Goal: Information Seeking & Learning: Learn about a topic

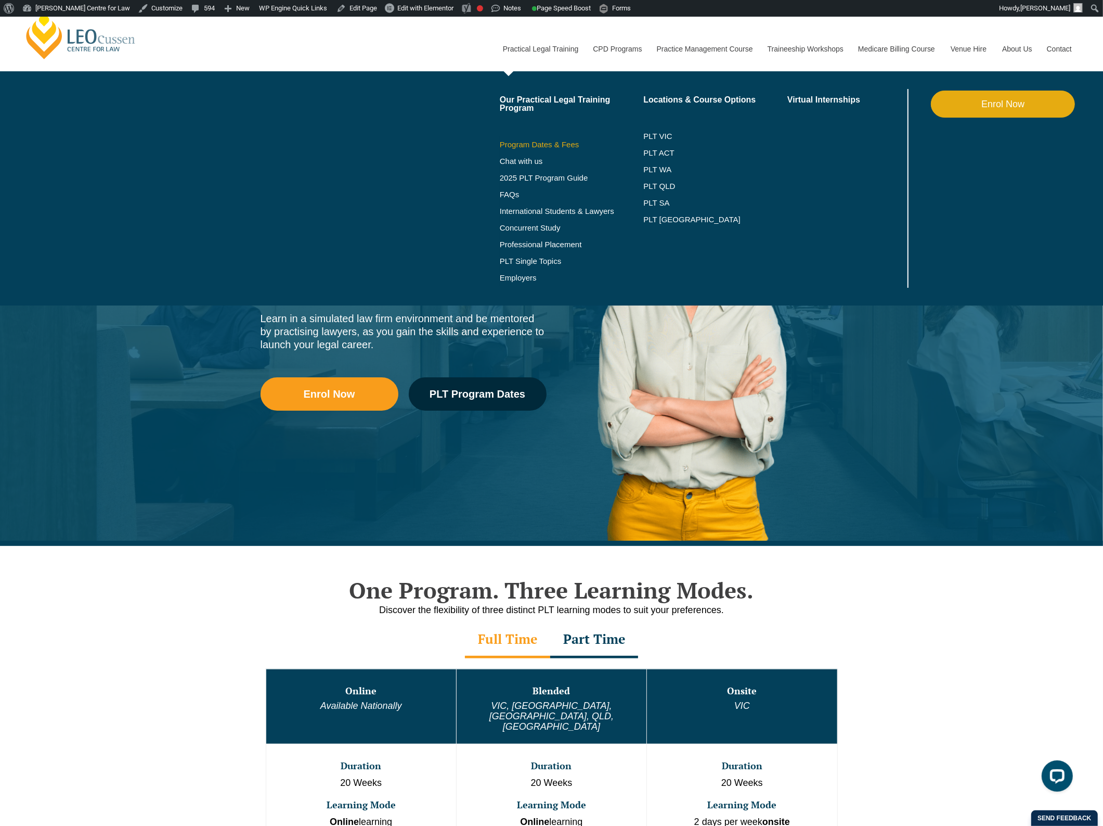
click at [568, 140] on link "Program Dates & Fees" at bounding box center [572, 144] width 144 height 8
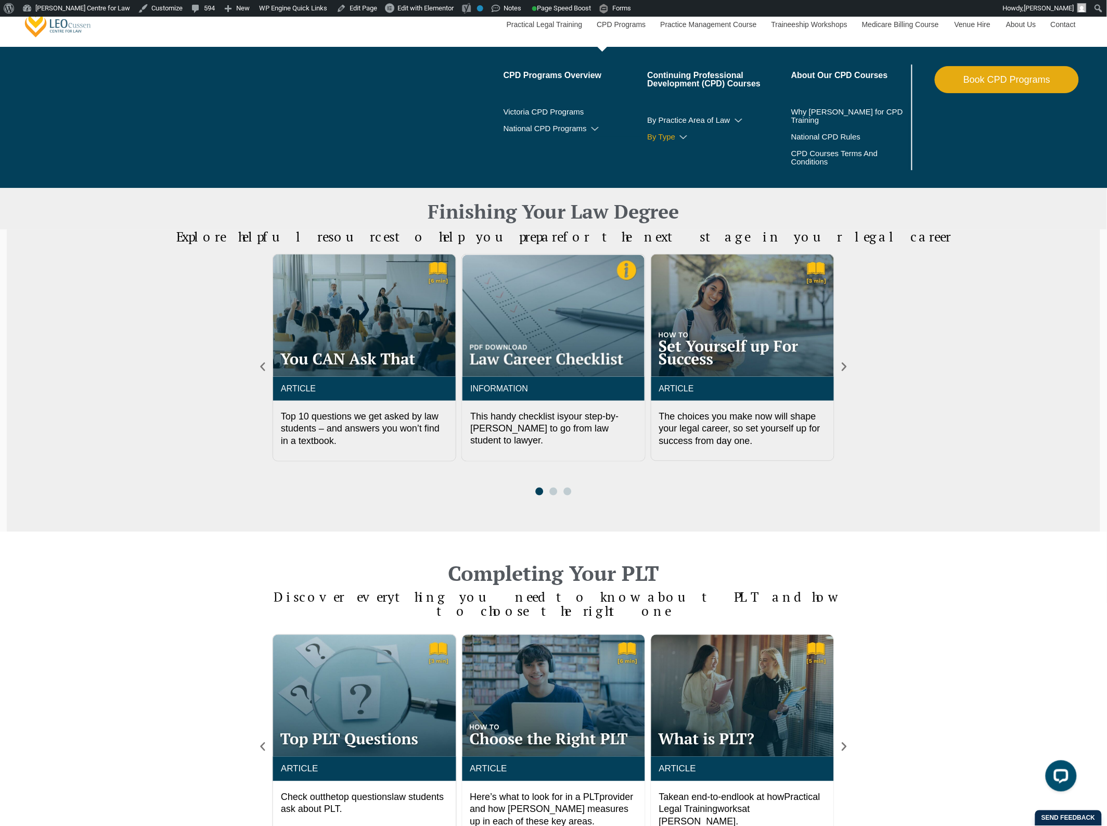
scroll to position [325, 0]
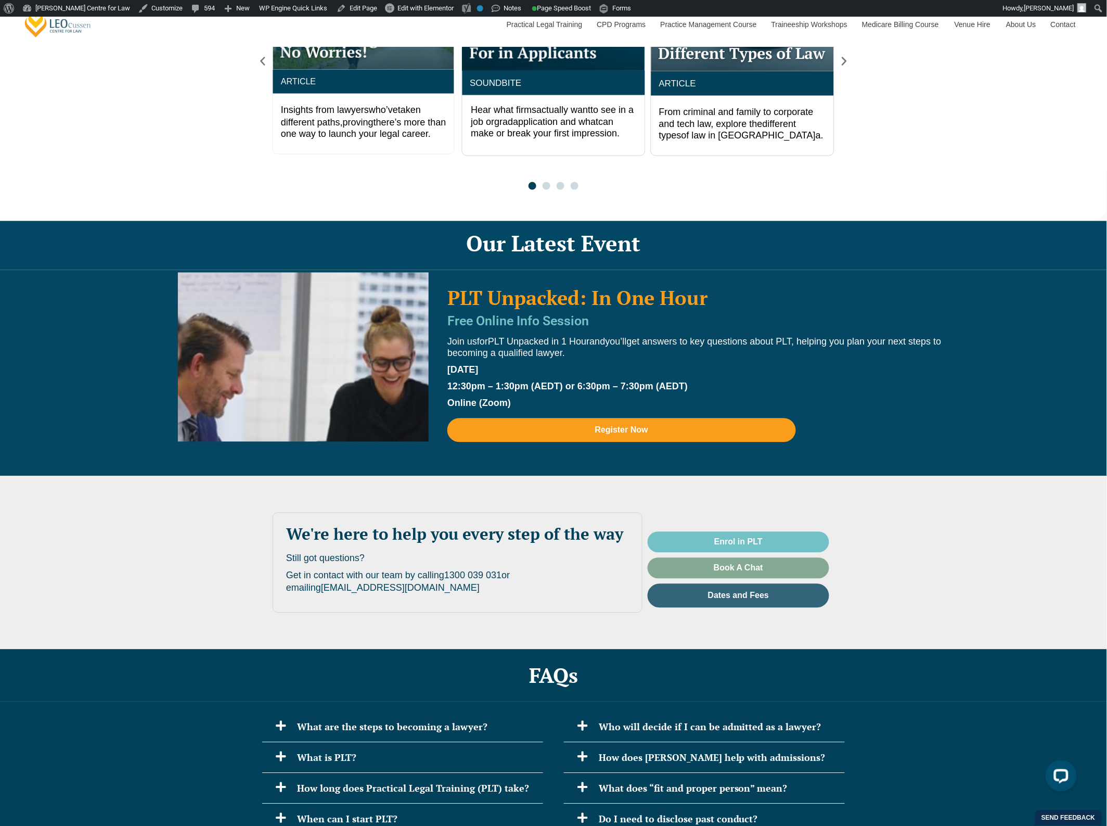
scroll to position [1951, 0]
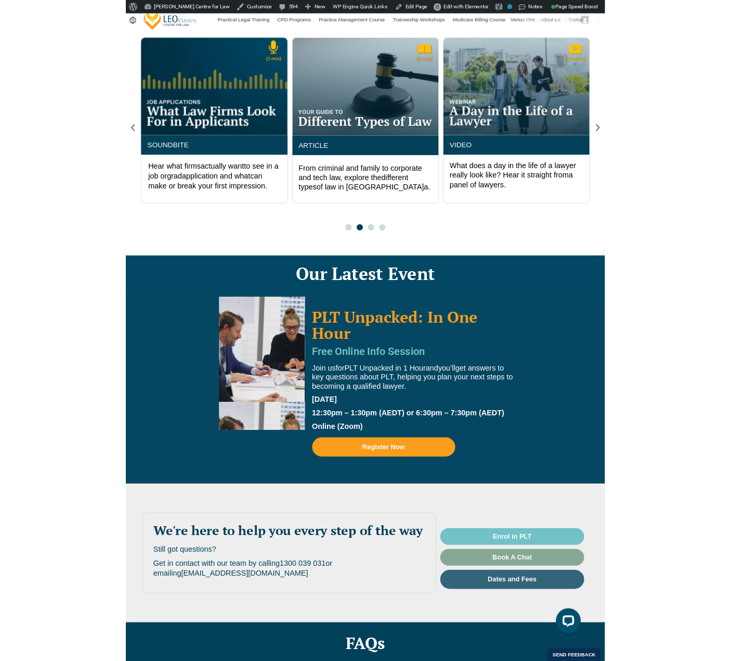
scroll to position [1951, 0]
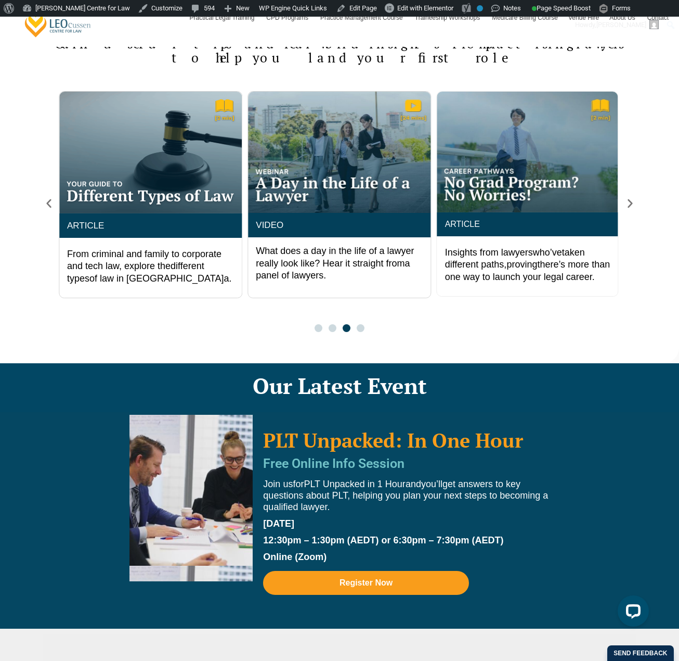
drag, startPoint x: 858, startPoint y: 153, endPoint x: 603, endPoint y: 511, distance: 439.0
click at [603, 511] on div "PLT Unpacked: In One Hour Free Online Info Session Join us for PLT Unpacked in …" at bounding box center [346, 523] width 648 height 206
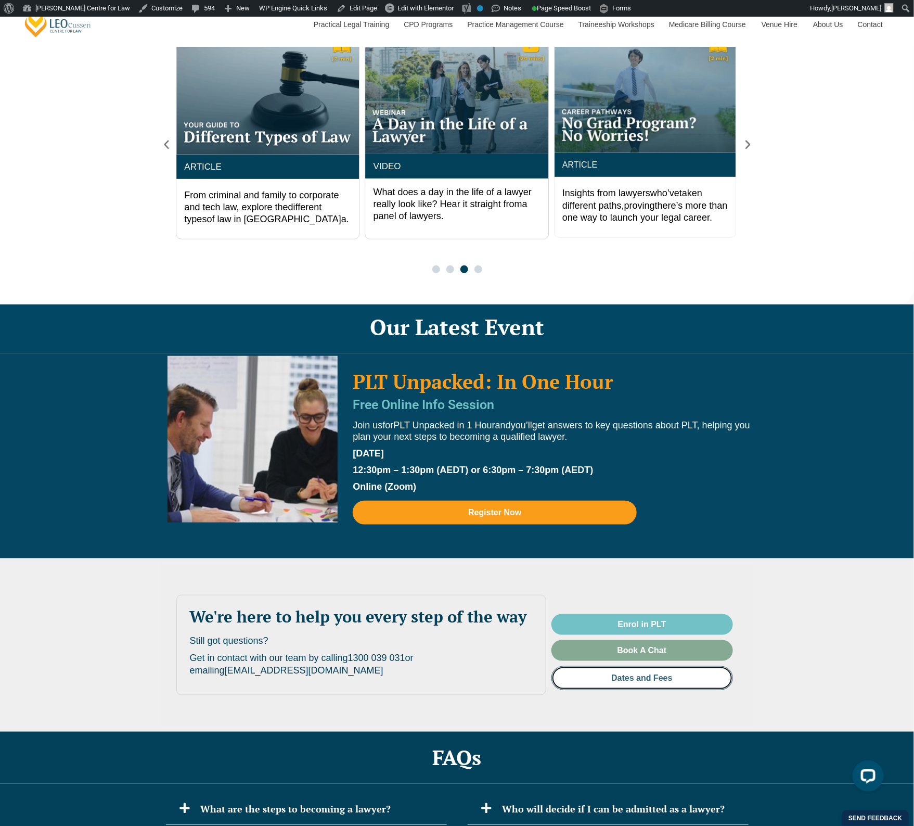
scroll to position [2081, 0]
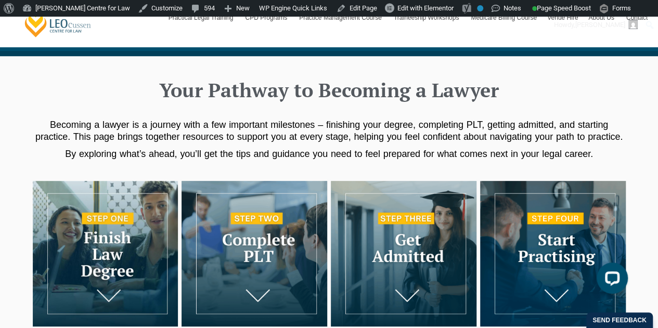
scroll to position [156, 0]
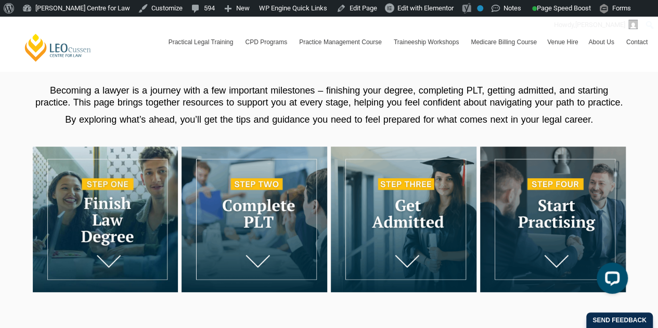
drag, startPoint x: 647, startPoint y: 3, endPoint x: 146, endPoint y: 112, distance: 512.9
click at [146, 113] on h2 "Becoming a lawyer is a journey with a few important milestones – finishing your…" at bounding box center [329, 105] width 593 height 41
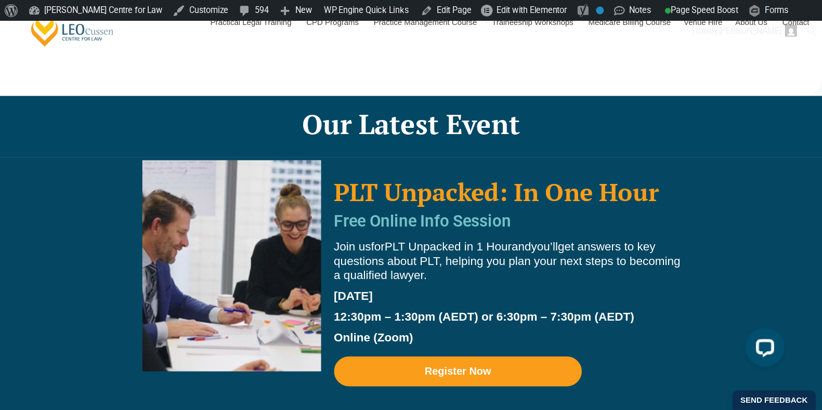
scroll to position [2185, 0]
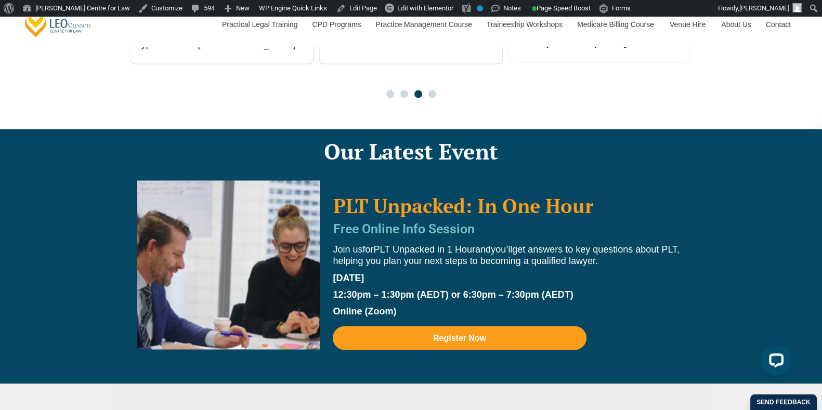
drag, startPoint x: 660, startPoint y: 1, endPoint x: 100, endPoint y: 226, distance: 602.9
click at [100, 226] on div "PLT Unpacked: In One Hour Free Online Info Session Join us for PLT Unpacked in …" at bounding box center [418, 284] width 791 height 196
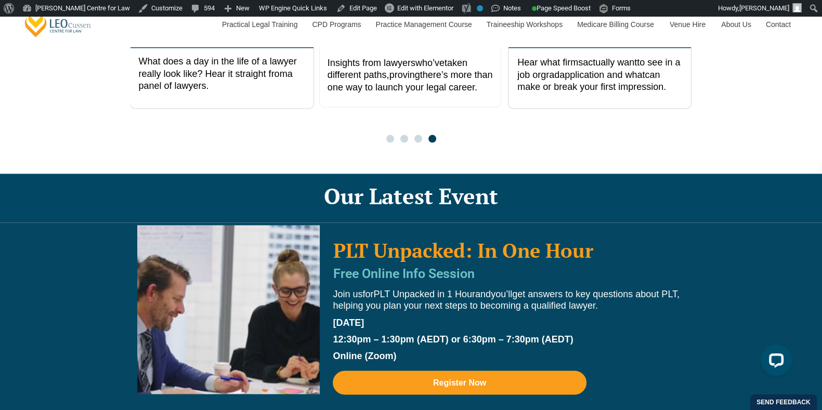
scroll to position [2119, 0]
